Goal: Communication & Community: Share content

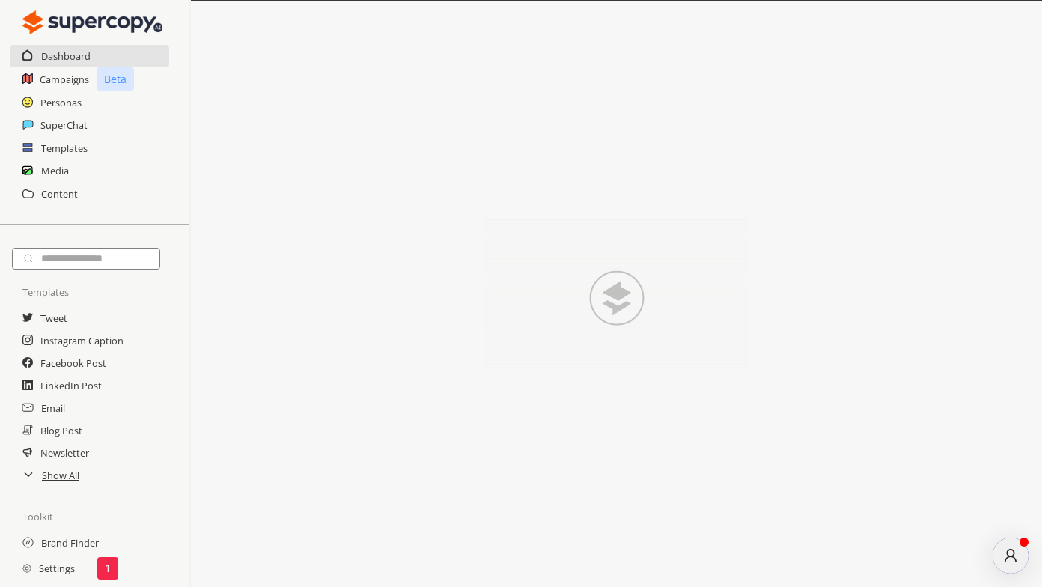
click at [112, 21] on img at bounding box center [92, 22] width 140 height 30
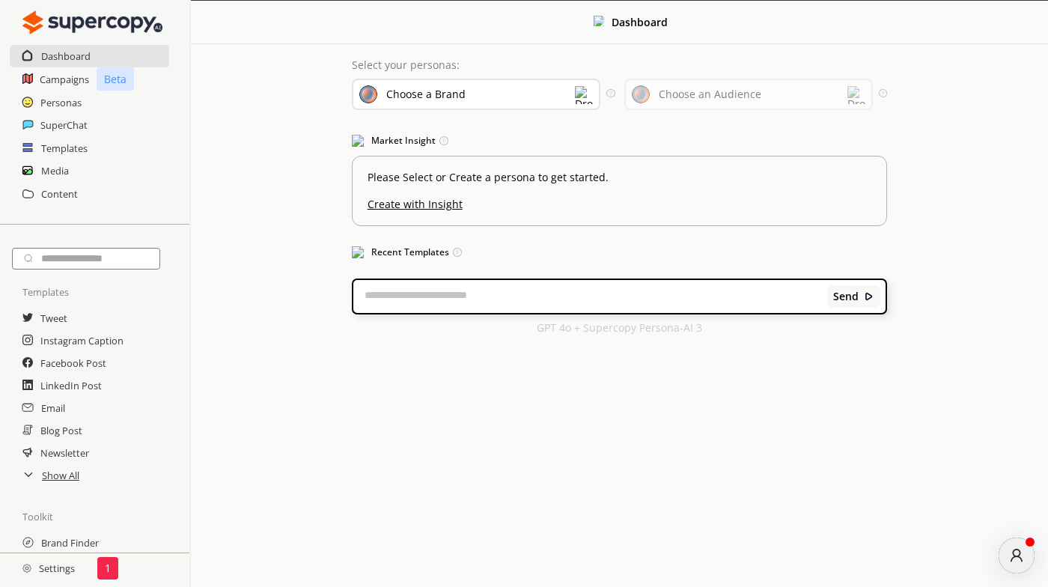
click at [58, 571] on h2 "Settings" at bounding box center [48, 568] width 97 height 30
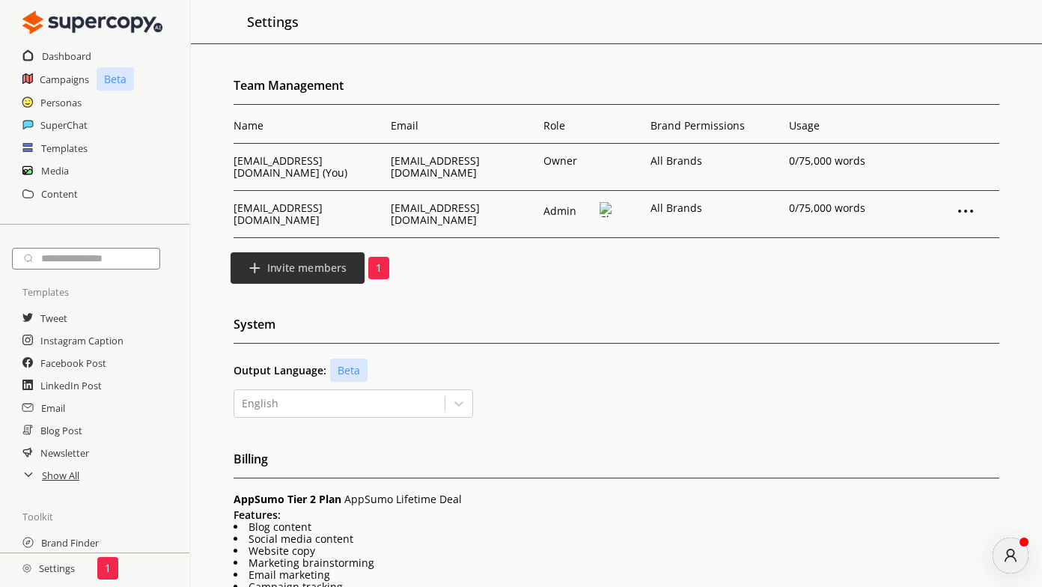
click at [325, 270] on b "Invite members" at bounding box center [306, 268] width 79 height 14
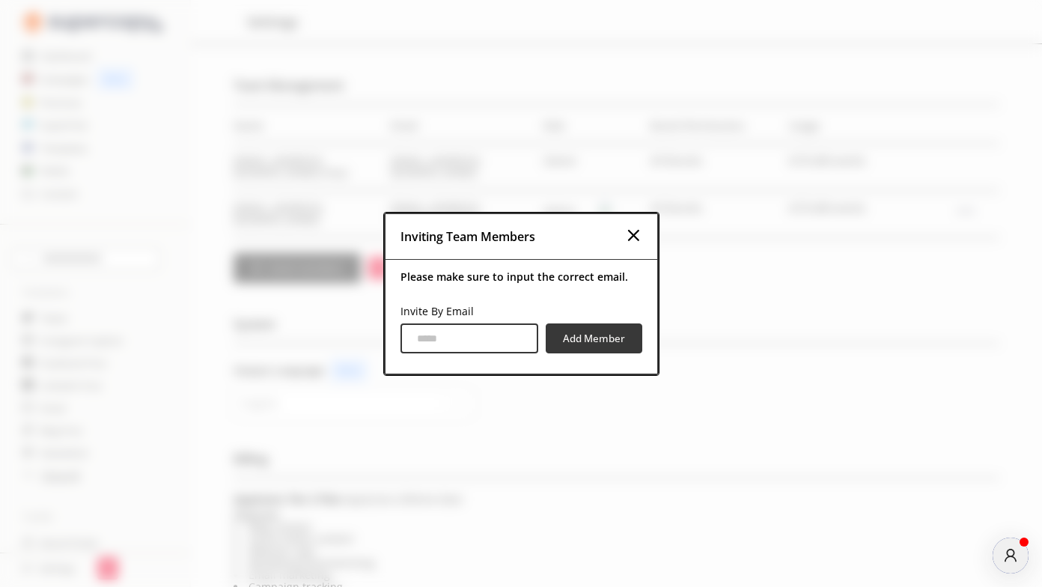
drag, startPoint x: 449, startPoint y: 345, endPoint x: 435, endPoint y: 338, distance: 15.1
click at [448, 344] on input "Invite By Email" at bounding box center [470, 338] width 138 height 30
type input "***"
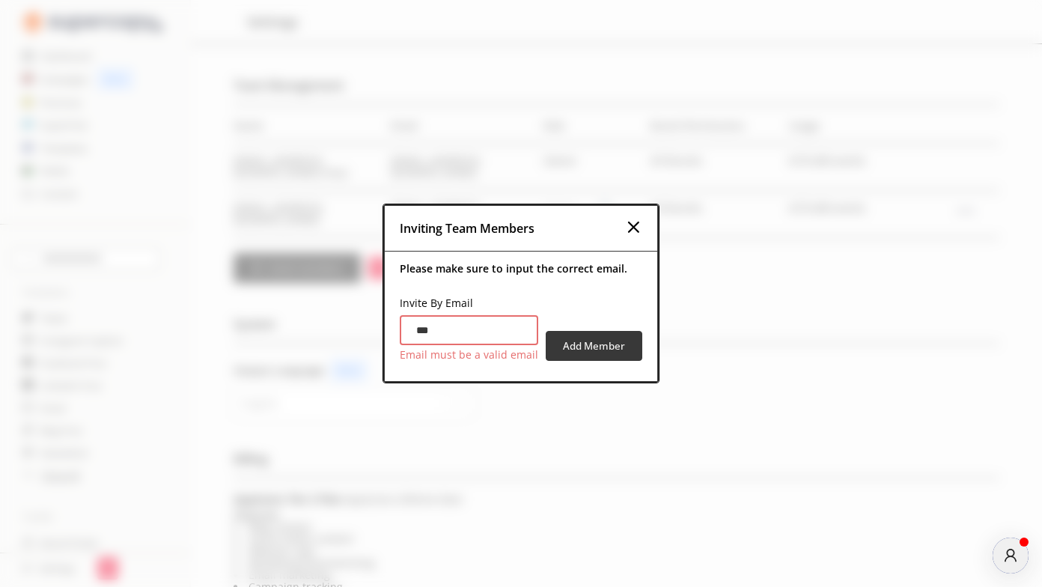
click at [636, 228] on img at bounding box center [633, 227] width 18 height 18
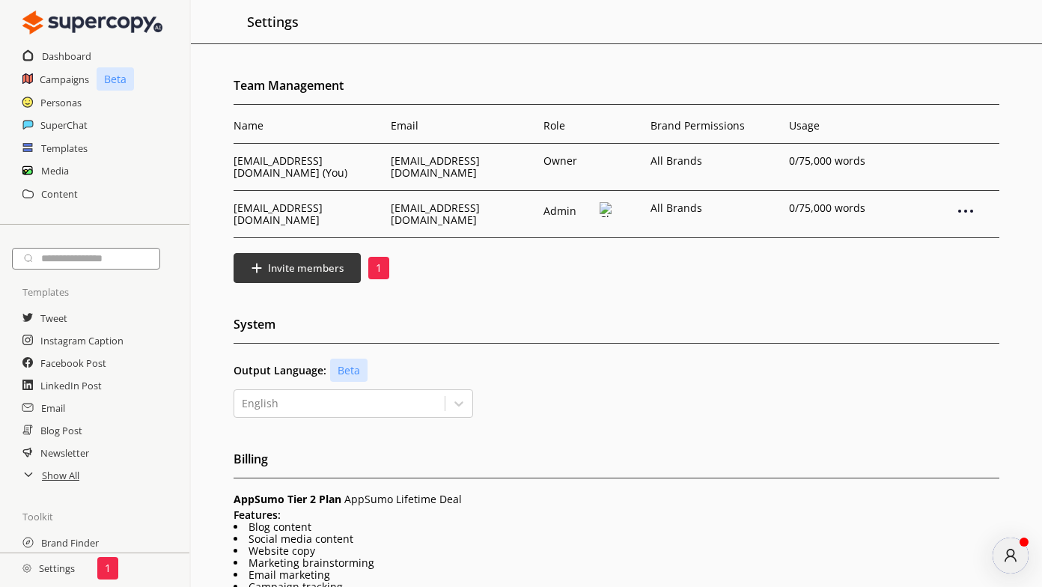
click at [636, 228] on td "Admin" at bounding box center [593, 214] width 107 height 47
click at [590, 363] on div "Output Language: Beta" at bounding box center [617, 370] width 766 height 23
click at [40, 21] on img at bounding box center [92, 22] width 140 height 30
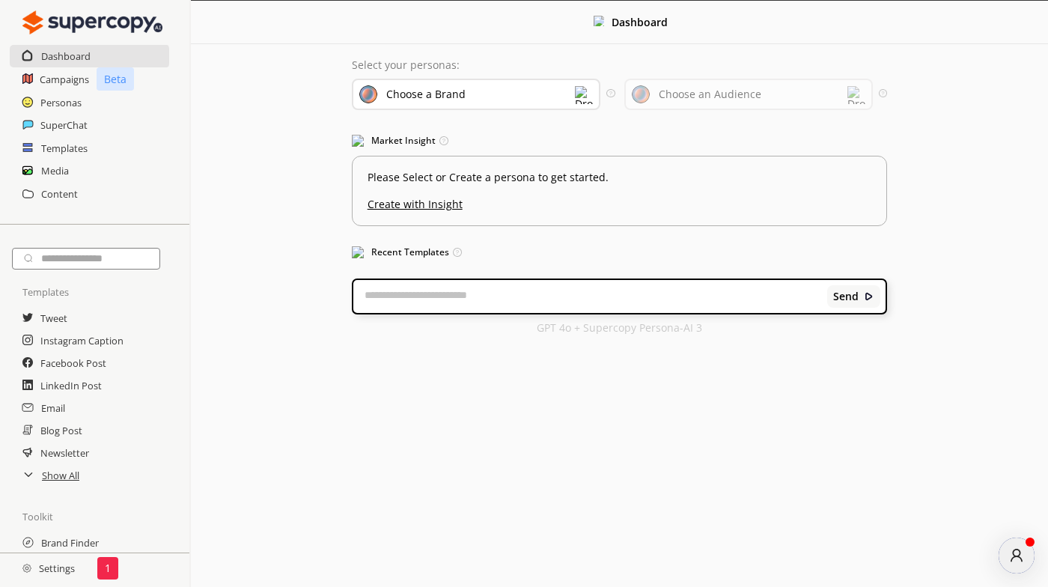
click at [580, 89] on img at bounding box center [584, 95] width 18 height 18
click at [501, 152] on li "Mindful Mamma Parent Edit Delete" at bounding box center [476, 166] width 246 height 33
click at [464, 172] on div "Mindful Mamma Parent" at bounding box center [447, 166] width 124 height 12
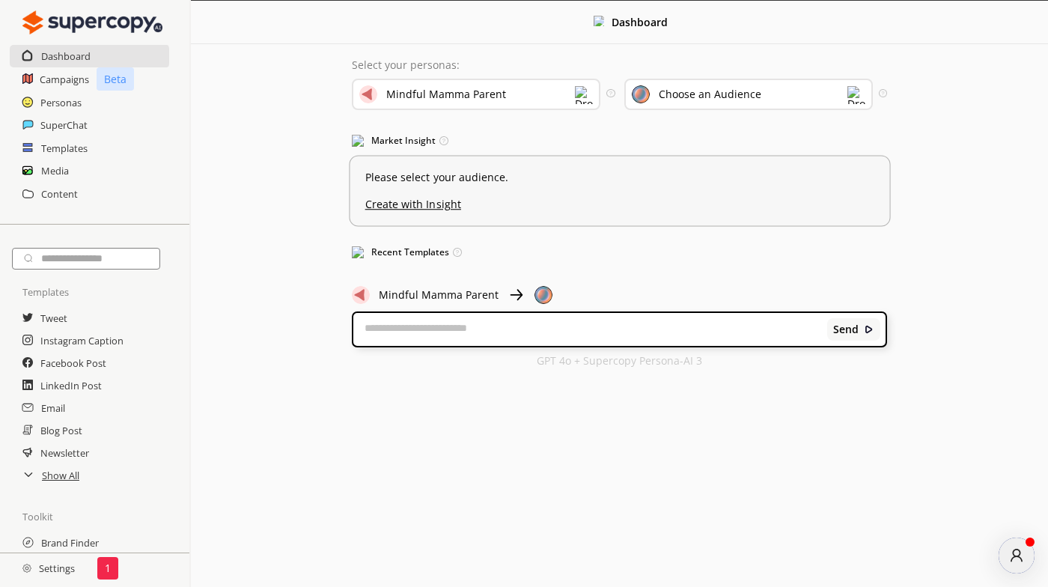
click at [415, 207] on u "Create with Insight" at bounding box center [619, 200] width 509 height 19
click at [817, 97] on div "Choose an Audience" at bounding box center [748, 94] width 249 height 31
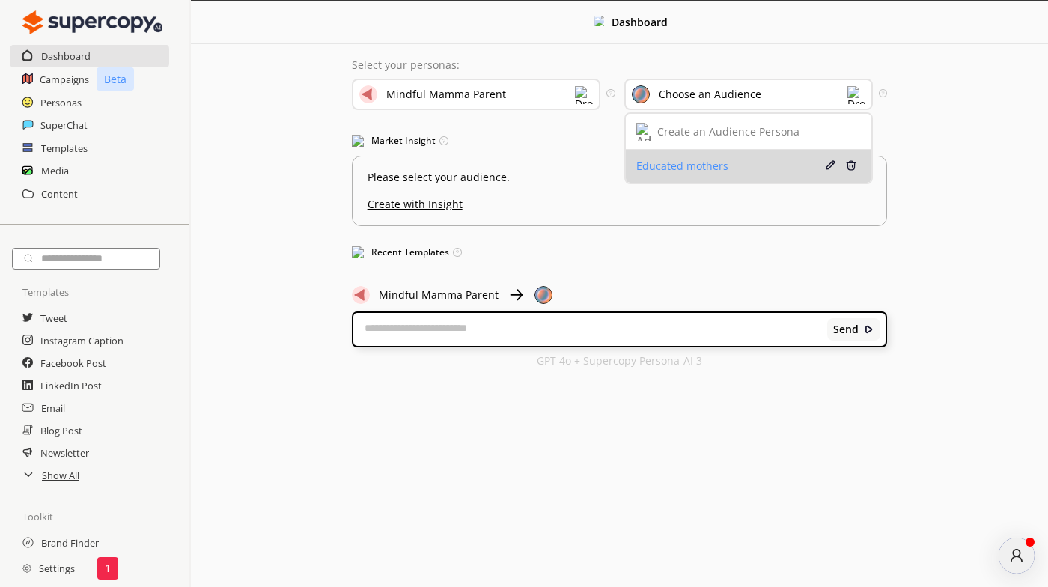
click at [745, 154] on li "Educated mothers Edit Delete" at bounding box center [749, 166] width 246 height 33
click at [733, 167] on div "Educated mothers" at bounding box center [728, 166] width 185 height 12
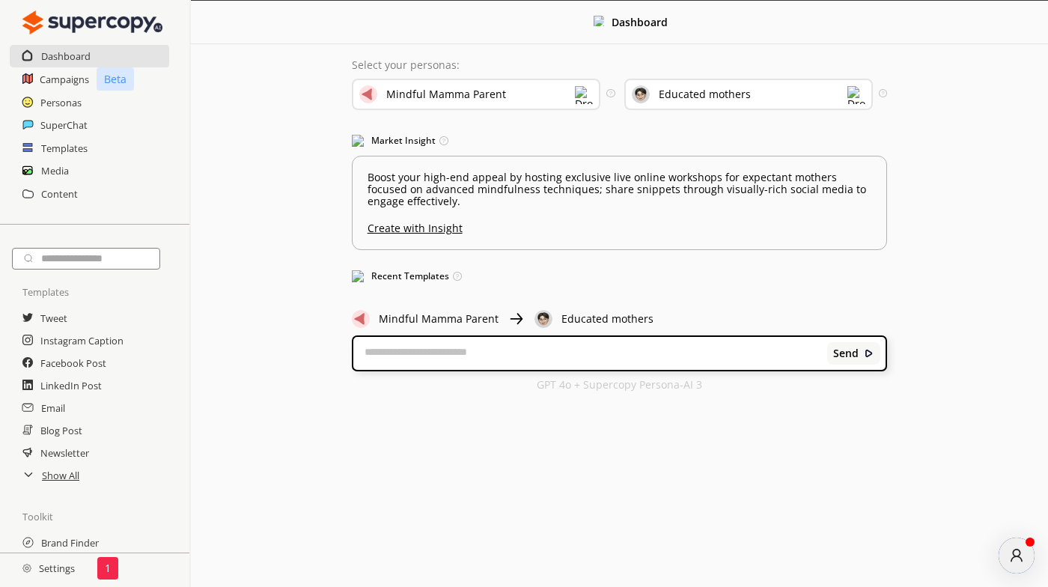
click at [499, 354] on textarea at bounding box center [590, 353] width 475 height 15
type textarea "**********"
click at [846, 358] on b "Send" at bounding box center [845, 353] width 25 height 12
